Goal: Communication & Community: Answer question/provide support

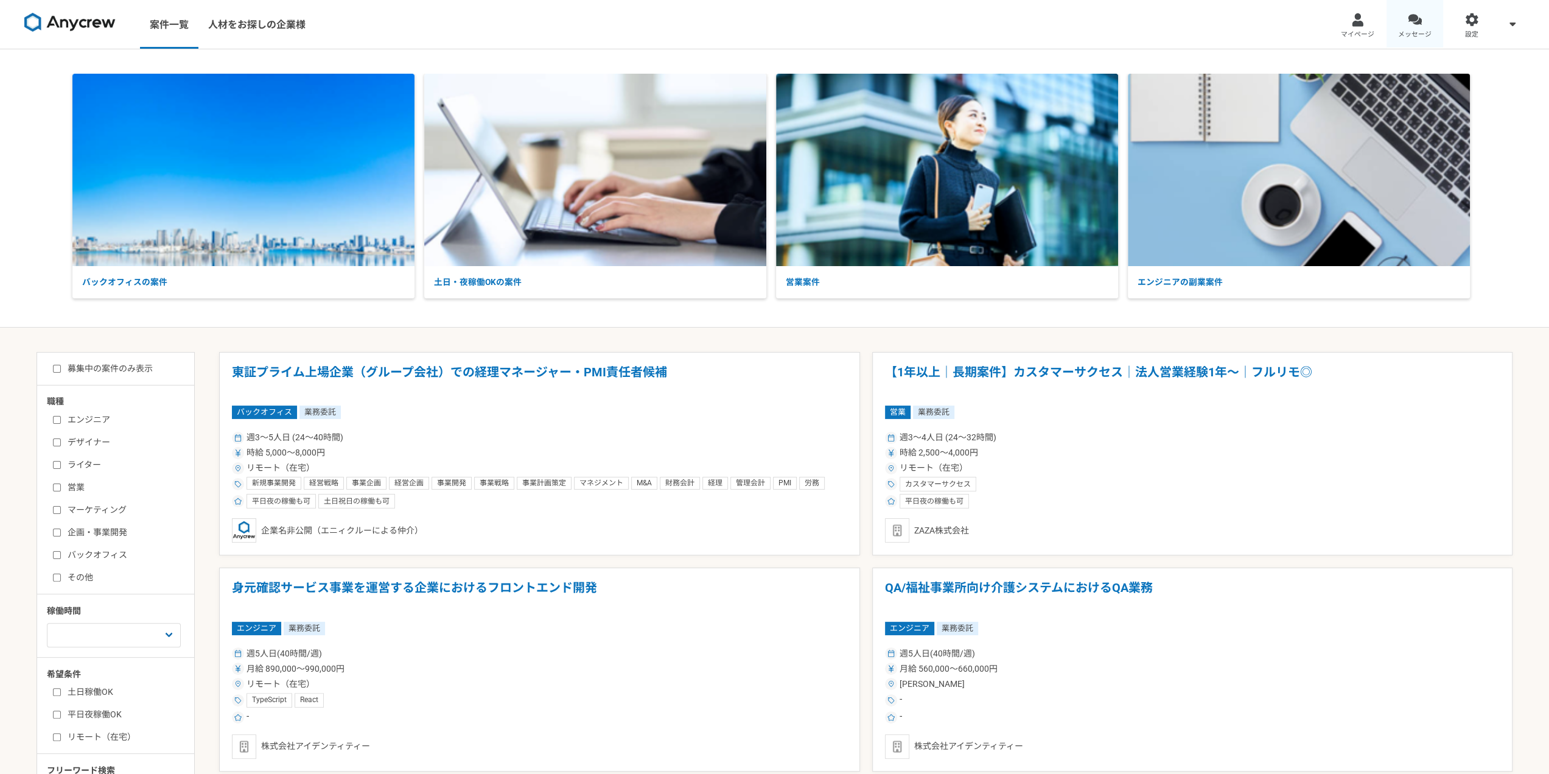
click at [1411, 21] on div at bounding box center [1415, 20] width 14 height 14
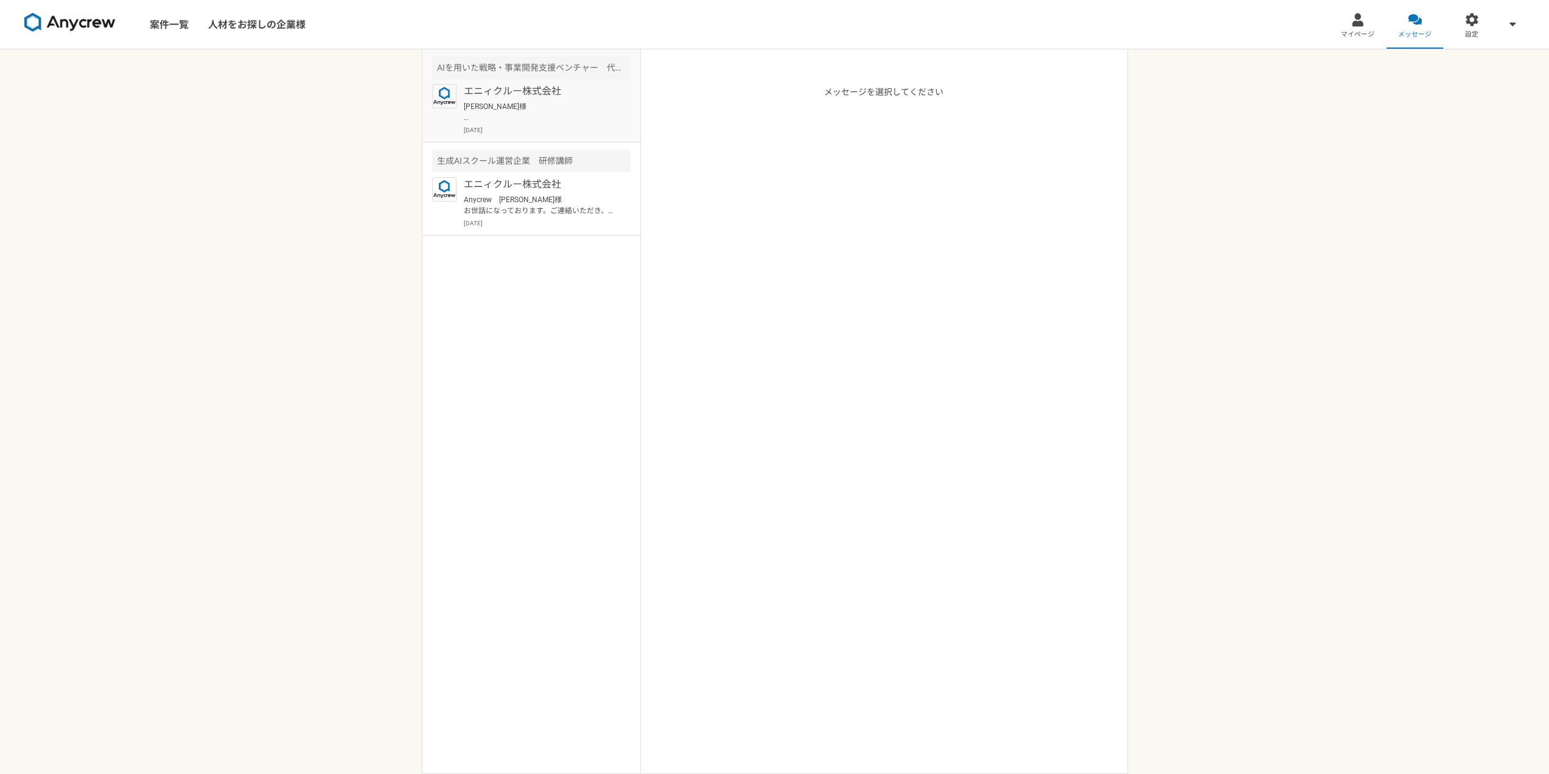
click at [575, 128] on p "[DATE]" at bounding box center [547, 129] width 167 height 9
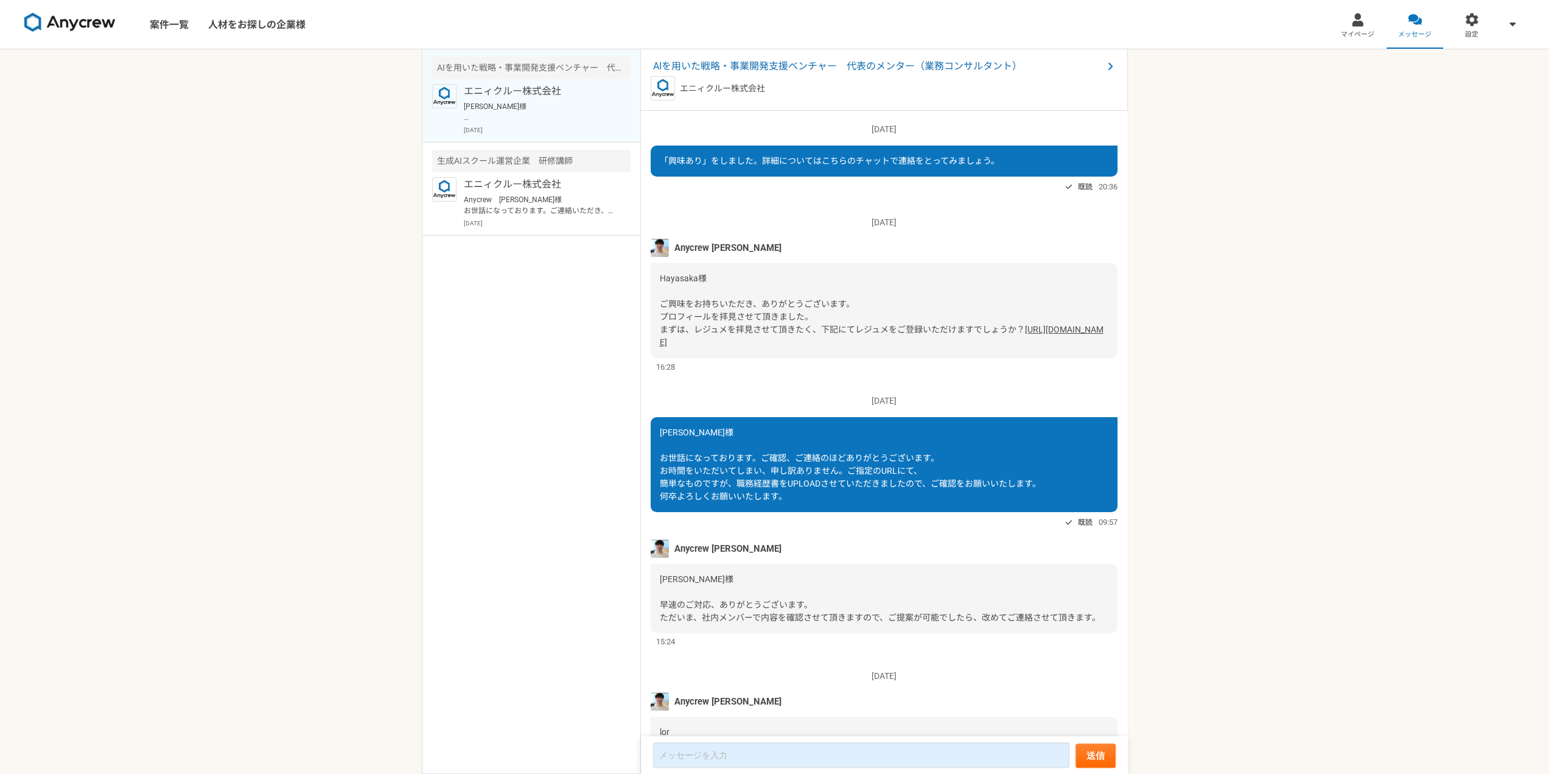
scroll to position [559, 0]
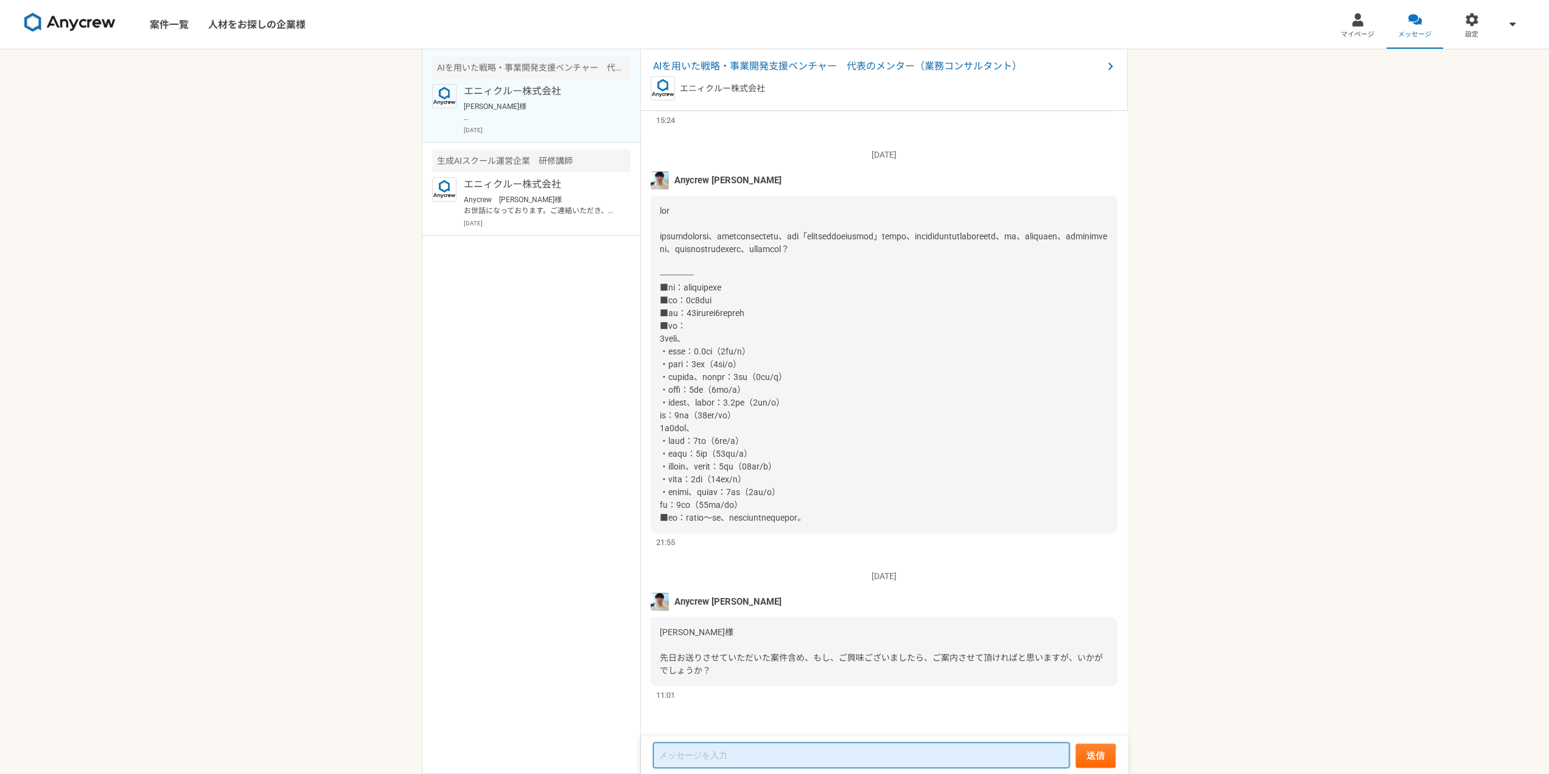
click at [755, 746] on textarea at bounding box center [861, 755] width 416 height 26
paste textarea "ご連絡ありがとうございます。内容拝見しました。対応可能です。検討のため、詳細のご送付をお願いいたします。 ①訓練の型（TTX／技術ハンズオン） ②対象部門・参…"
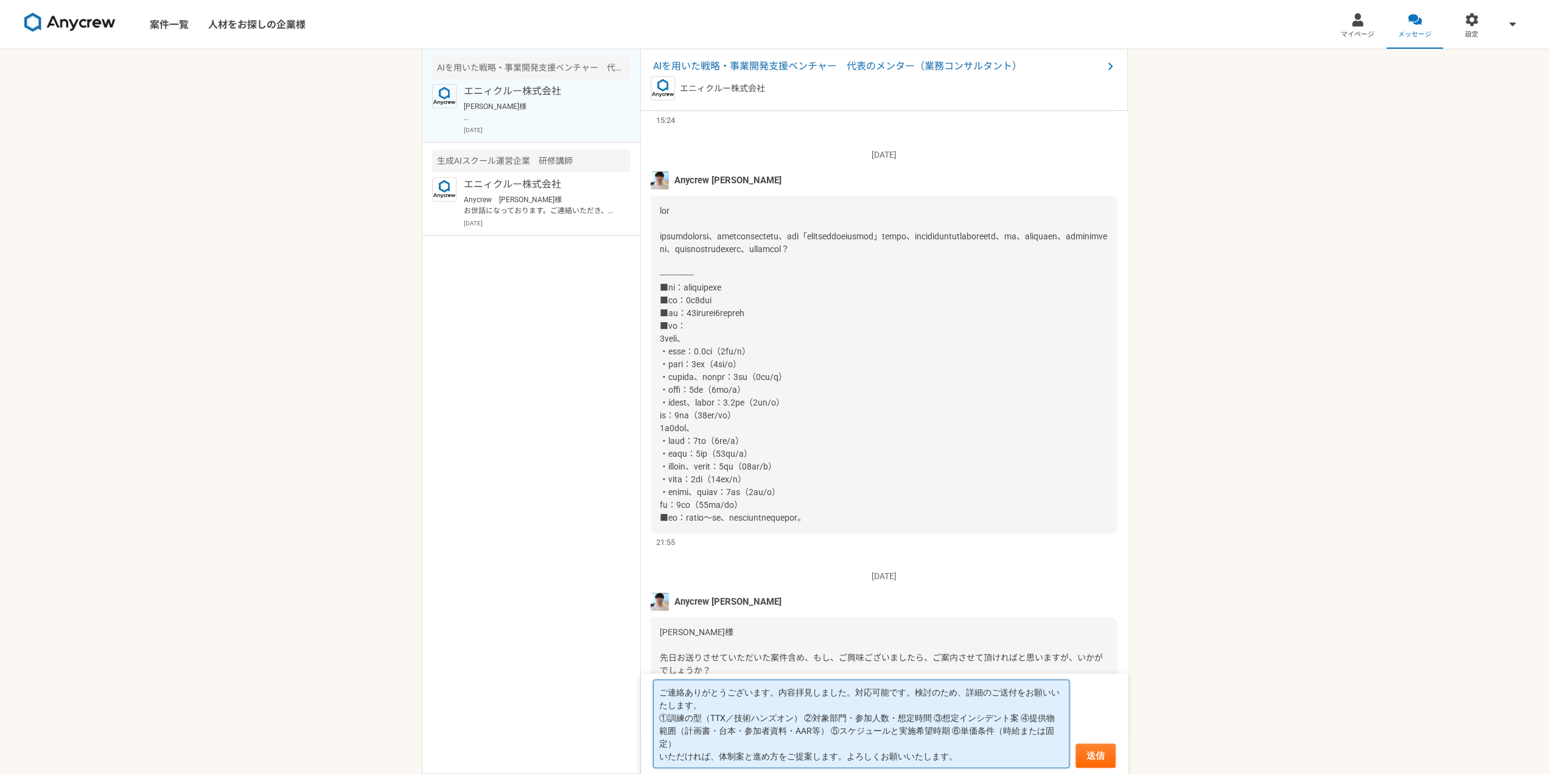
click at [657, 693] on textarea "ご連絡ありがとうございます。内容拝見しました。対応可能です。検討のため、詳細のご送付をお願いいたします。 ①訓練の型（TTX／技術ハンズオン） ②対象部門・参…" at bounding box center [861, 723] width 416 height 88
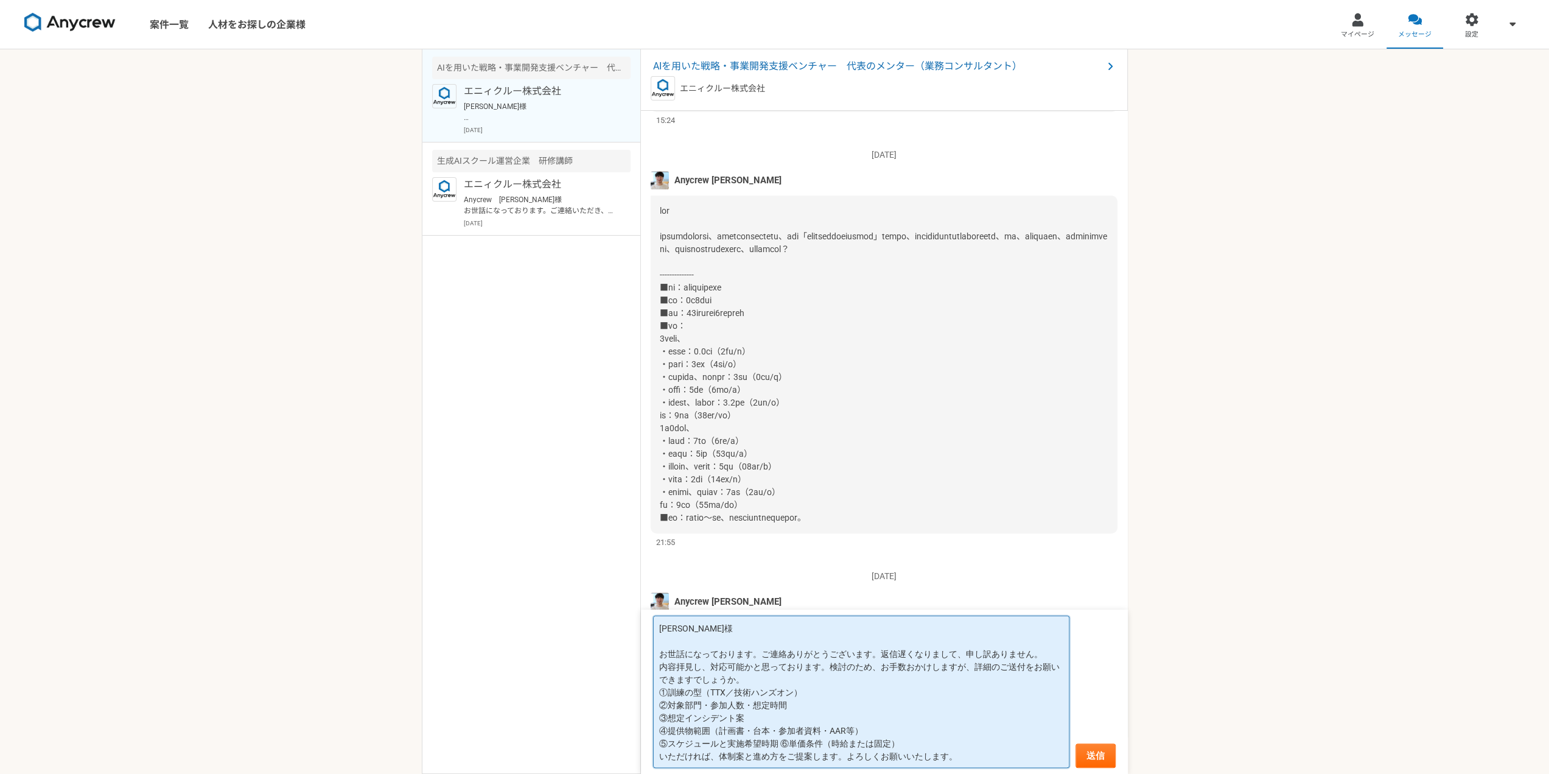
click at [813, 684] on textarea "[PERSON_NAME]様 お世話になっております。ご連絡ありがとうございます。返信遅くなりまして、申し訳ありません。 内容拝見し、対応可能かと思っておりま…" at bounding box center [861, 691] width 416 height 152
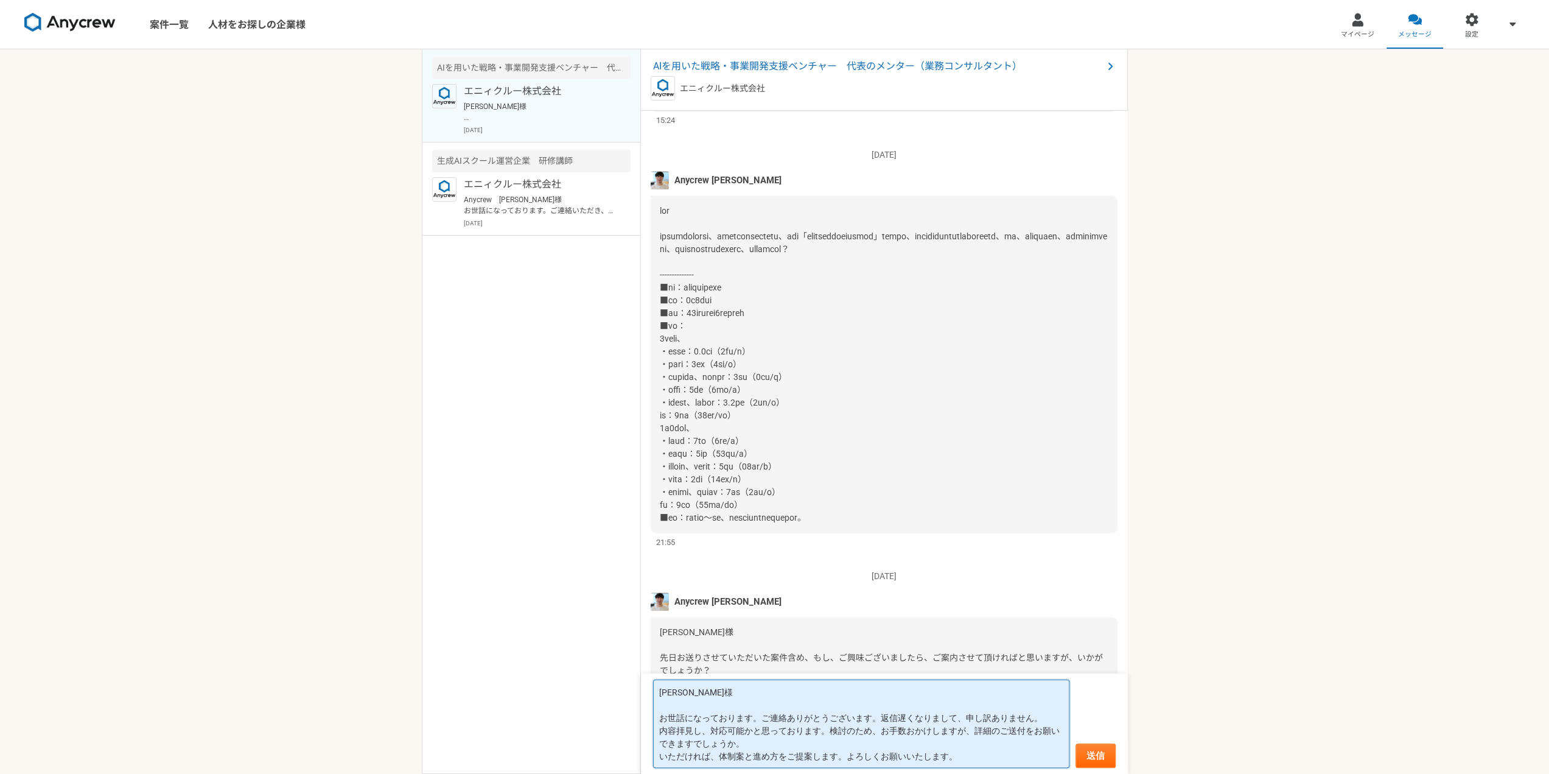
paste textarea "練の型は、机上訓練なのか技術ハンズオンを含むのか、単価条件等、"
click at [798, 759] on textarea "[PERSON_NAME]様 お世話になっております。ご連絡ありがとうございます。返信遅くなりまして、申し訳ありません。 内容拝見し、対応可能かと思っておりま…" at bounding box center [861, 723] width 416 height 88
click at [777, 744] on textarea "[PERSON_NAME]様 お世話になっております。ご連絡ありがとうございます。返信遅くなりまして、申し訳ありません。 内容拝見し、対応可能かと思っておりま…" at bounding box center [861, 723] width 416 height 88
click at [798, 658] on span "[PERSON_NAME]様 先日お送りさせていただいた案件含め、もし、ご興味ございましたら、ご案内させて頂ければと思いますが、いかがでしょうか？" at bounding box center [881, 651] width 443 height 48
click at [833, 759] on textarea "[PERSON_NAME]様 お世話になっております。ご連絡ありがとうございます。返信遅くなりまして、申し訳ありません。 内容拝見し、対応可能かと思っておりま…" at bounding box center [861, 723] width 416 height 88
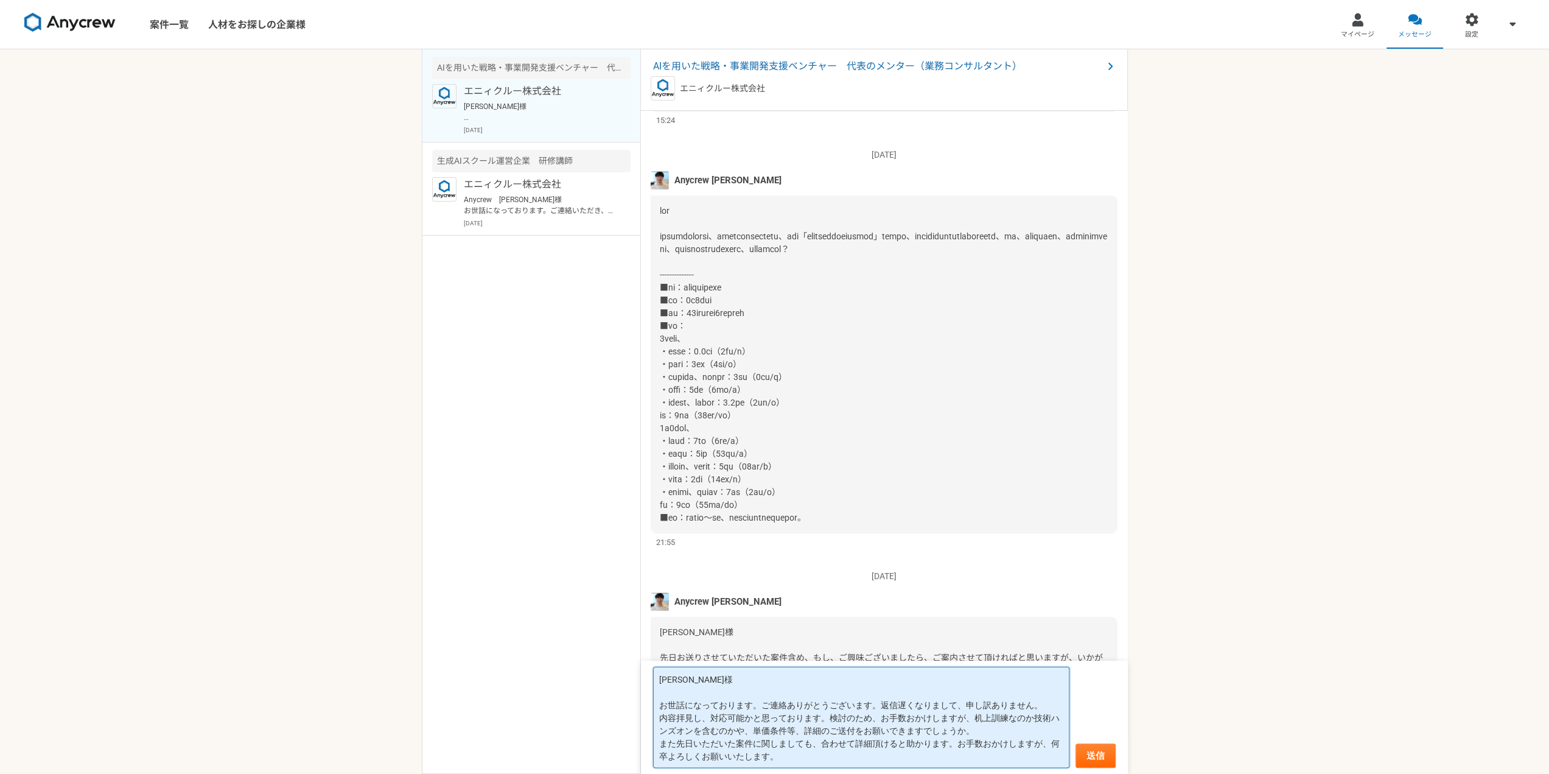
paste textarea "お世話になっております。ご連絡ありがとうございます。返信が遅くなり、失礼いたしました。 ご提示の内容は対応可能と考えております。検討のため、下記を含む詳細情報…"
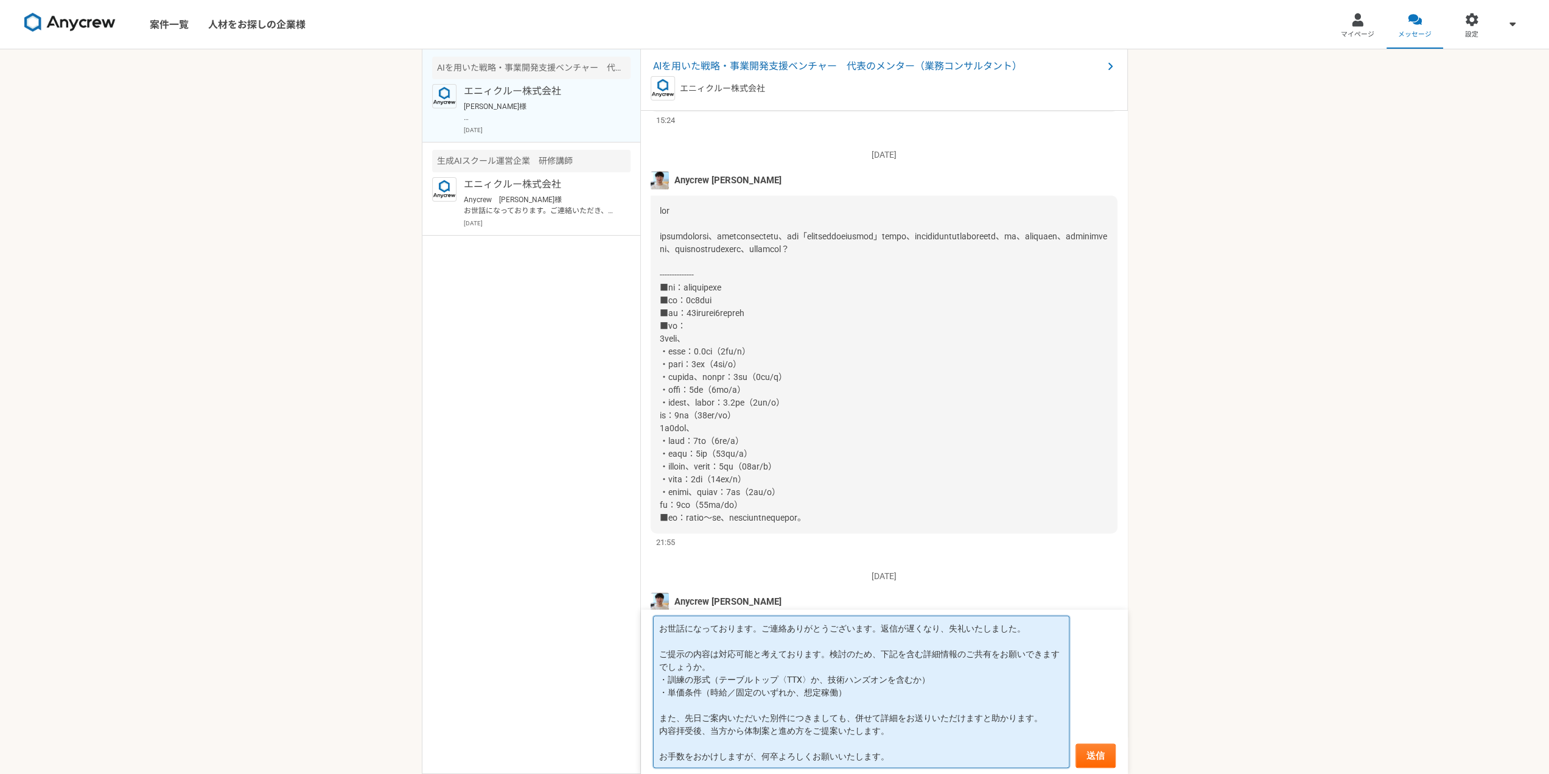
click at [658, 631] on textarea "お世話になっております。ご連絡ありがとうございます。返信が遅くなり、失礼いたしました。 ご提示の内容は対応可能と考えております。検討のため、下記を含む詳細情報…" at bounding box center [861, 691] width 416 height 152
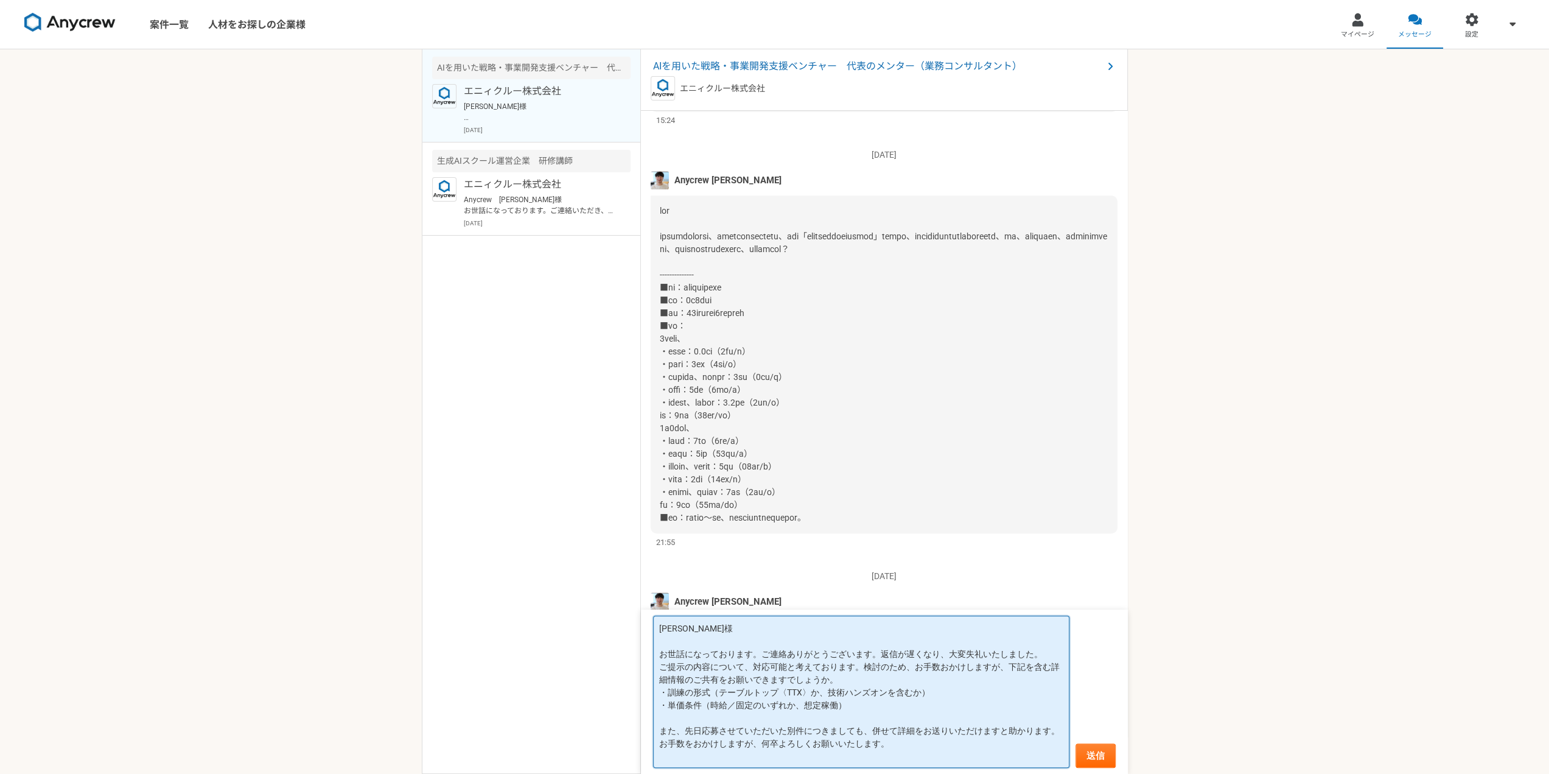
click at [720, 699] on textarea "[PERSON_NAME]様 お世話になっております。ご連絡ありがとうございます。返信が遅くなり、大変失礼いたしました。 ご提示の内容について、対応可能と考え…" at bounding box center [861, 691] width 416 height 152
click at [715, 695] on textarea "[PERSON_NAME]様 お世話になっております。ご連絡ありがとうございます。返信が遅くなり、大変失礼いたしました。 ご提示の内容について、対応可能と考え…" at bounding box center [861, 691] width 416 height 152
click at [795, 707] on textarea "[PERSON_NAME]様 お世話になっております。ご連絡ありがとうございます。返信が遅くなり、大変失礼いたしました。 ご提示の内容について、対応可能と考え…" at bounding box center [861, 691] width 416 height 152
type textarea "[PERSON_NAME]様 お世話になっております。ご連絡ありがとうございます。返信が遅くなり、大変失礼いたしました。 ご提示の内容について、対応可能と考え…"
click at [1096, 759] on button "送信" at bounding box center [1096, 755] width 40 height 24
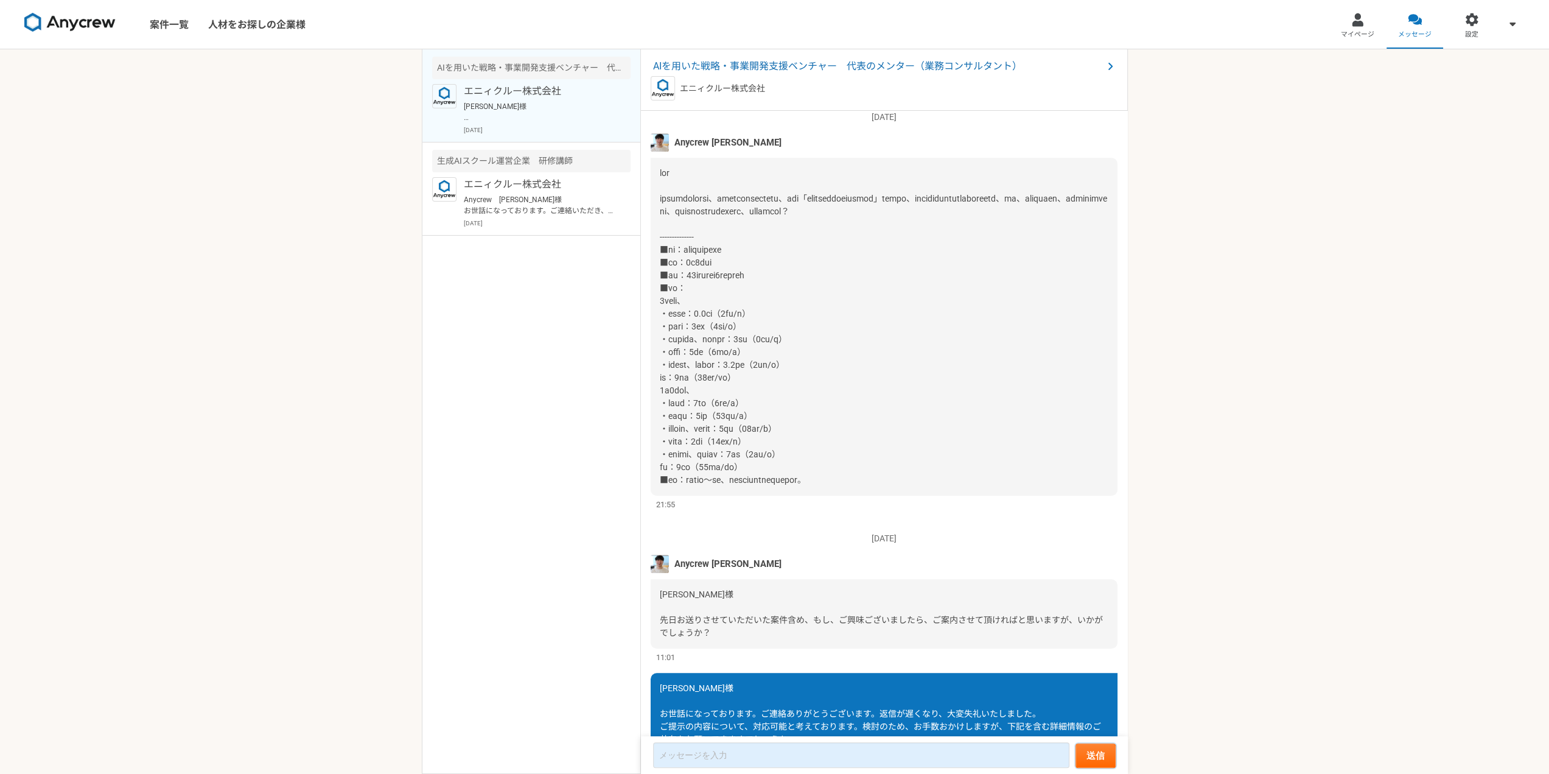
scroll to position [729, 0]
